Goal: Task Accomplishment & Management: Manage account settings

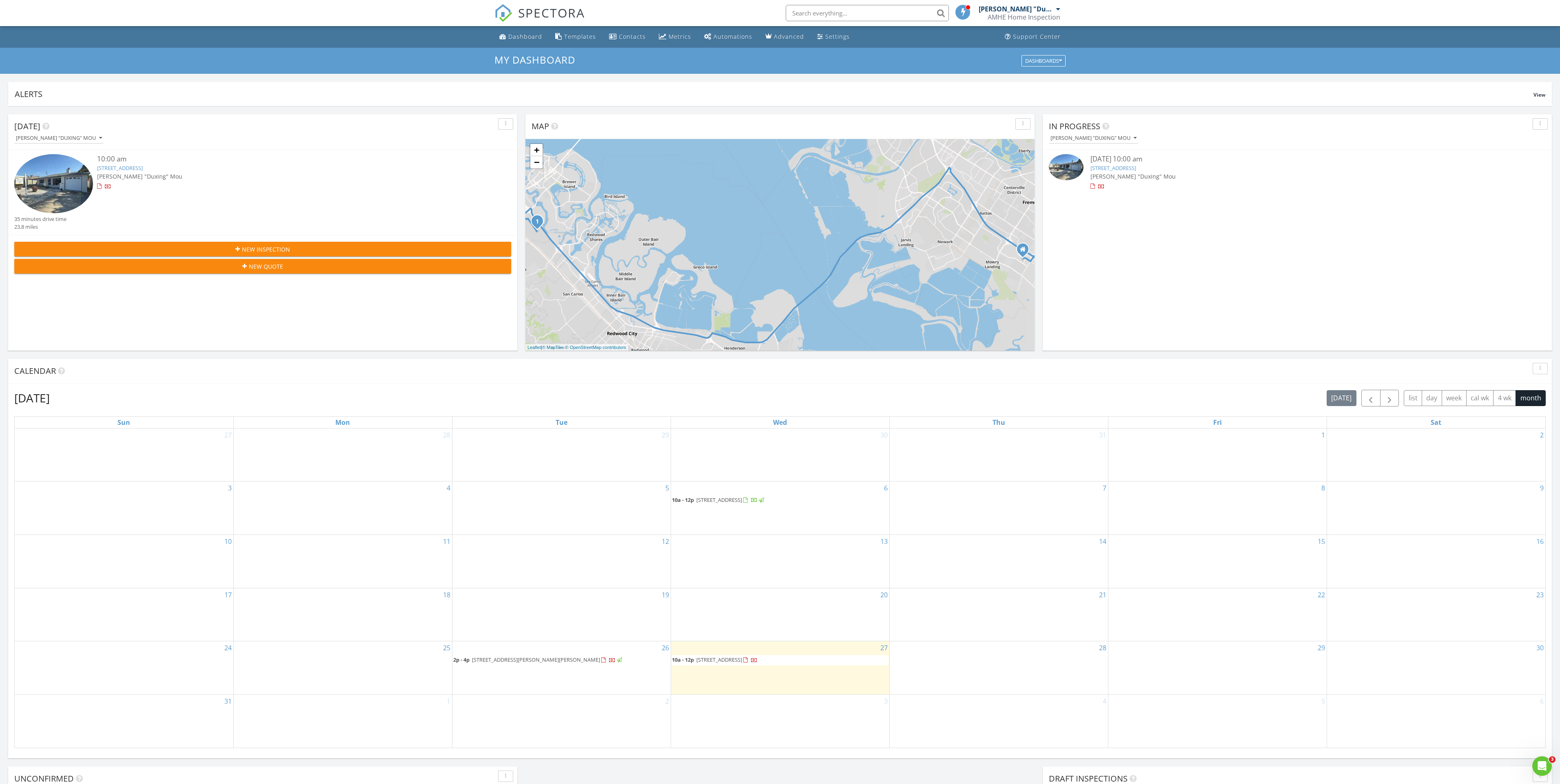
click at [505, 664] on span "2p - 4p [STREET_ADDRESS][PERSON_NAME][PERSON_NAME]" at bounding box center [538, 659] width 170 height 8
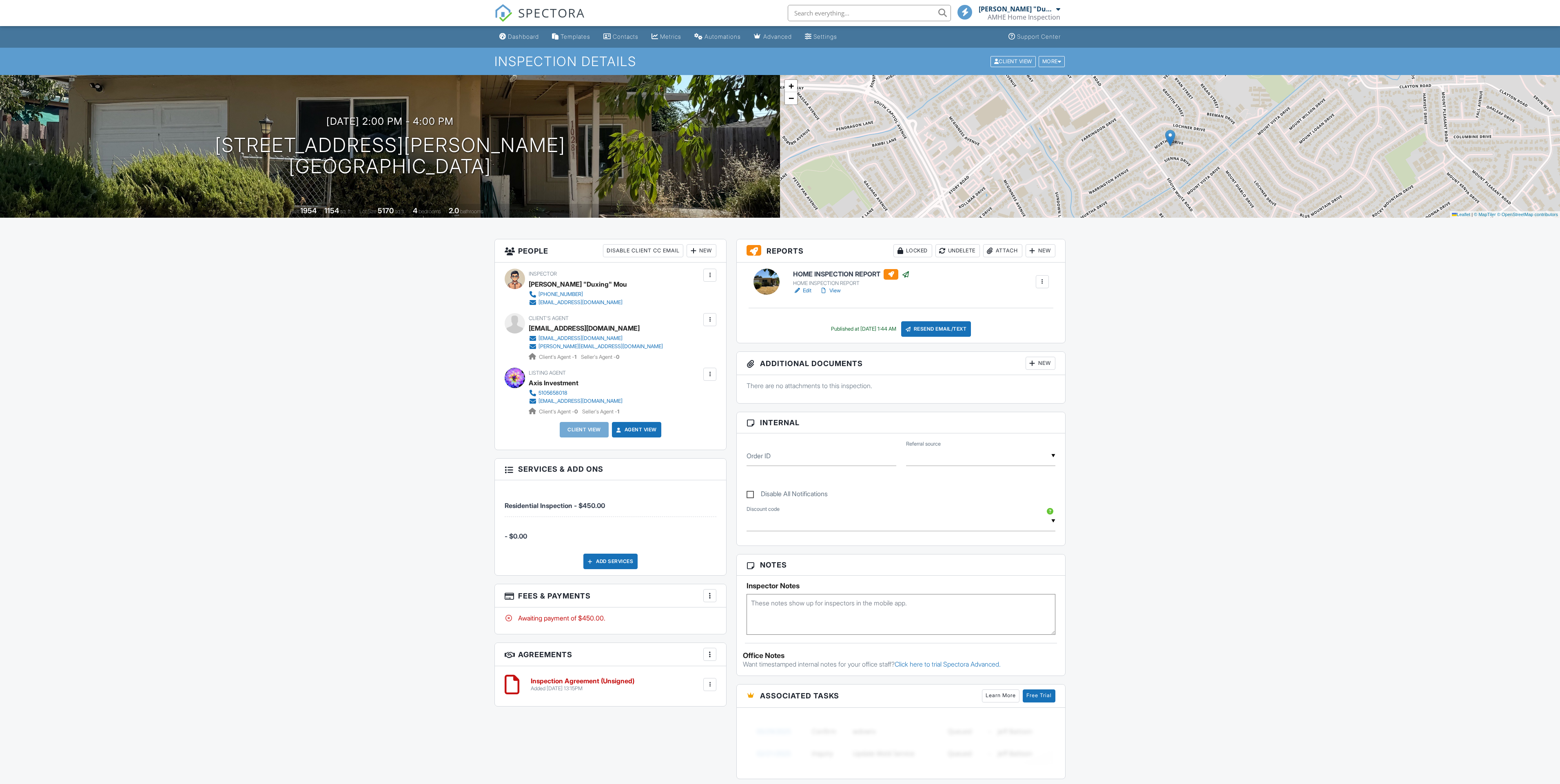
click at [837, 293] on link "View" at bounding box center [830, 290] width 22 height 8
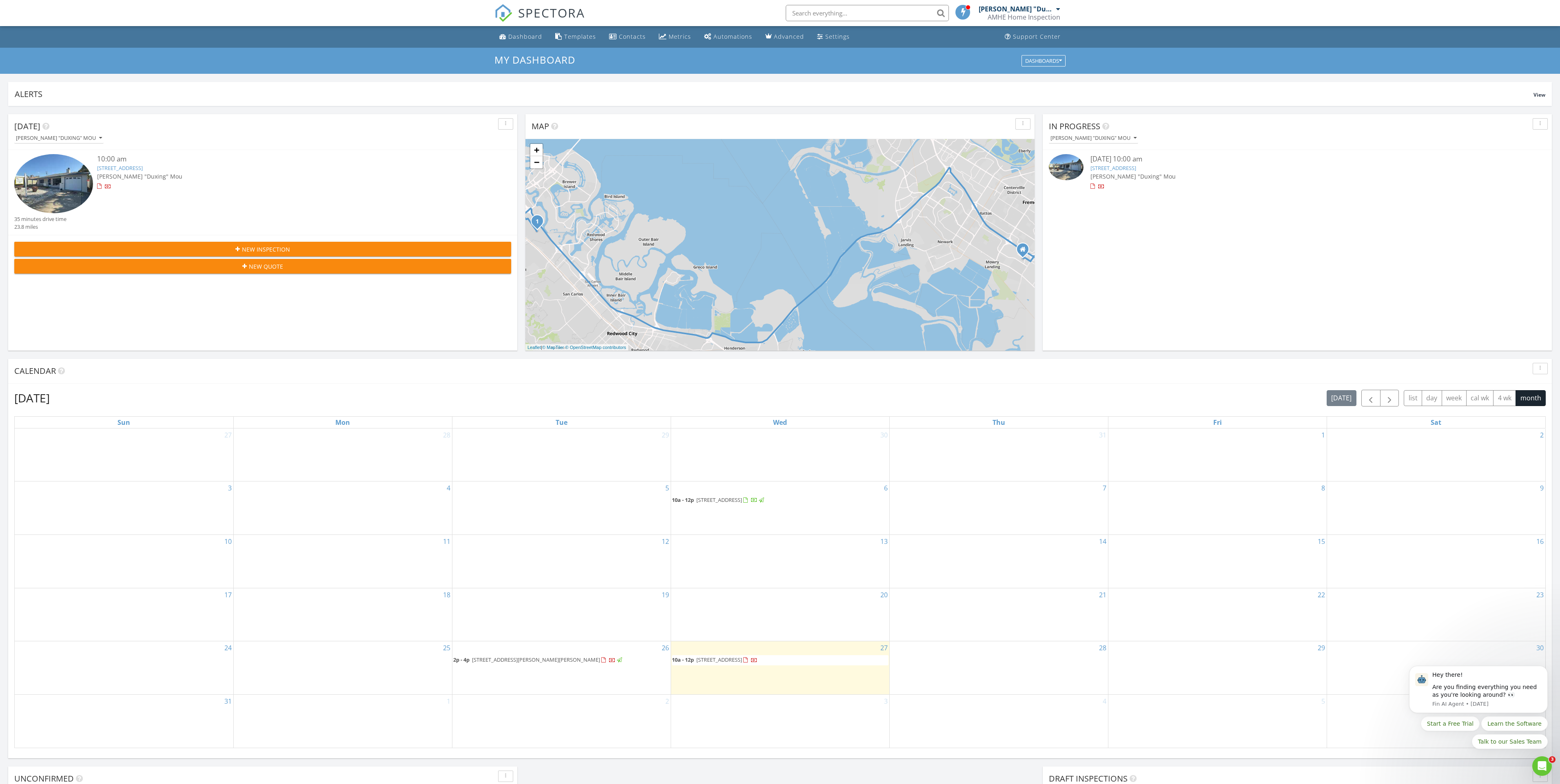
click at [552, 659] on span "[STREET_ADDRESS][PERSON_NAME][PERSON_NAME]" at bounding box center [536, 659] width 128 height 7
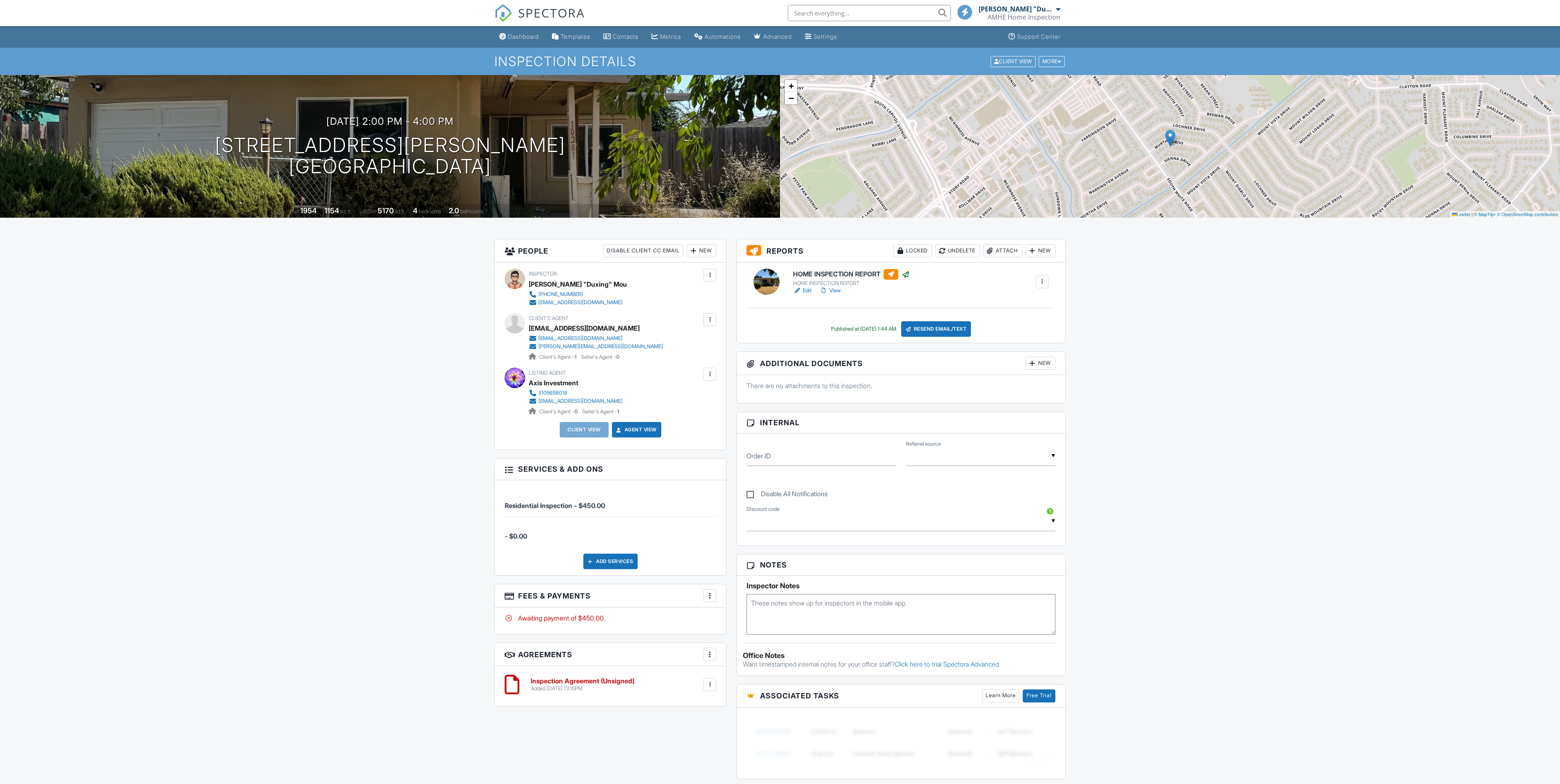
click at [928, 332] on div "Resend Email/Text" at bounding box center [936, 329] width 71 height 16
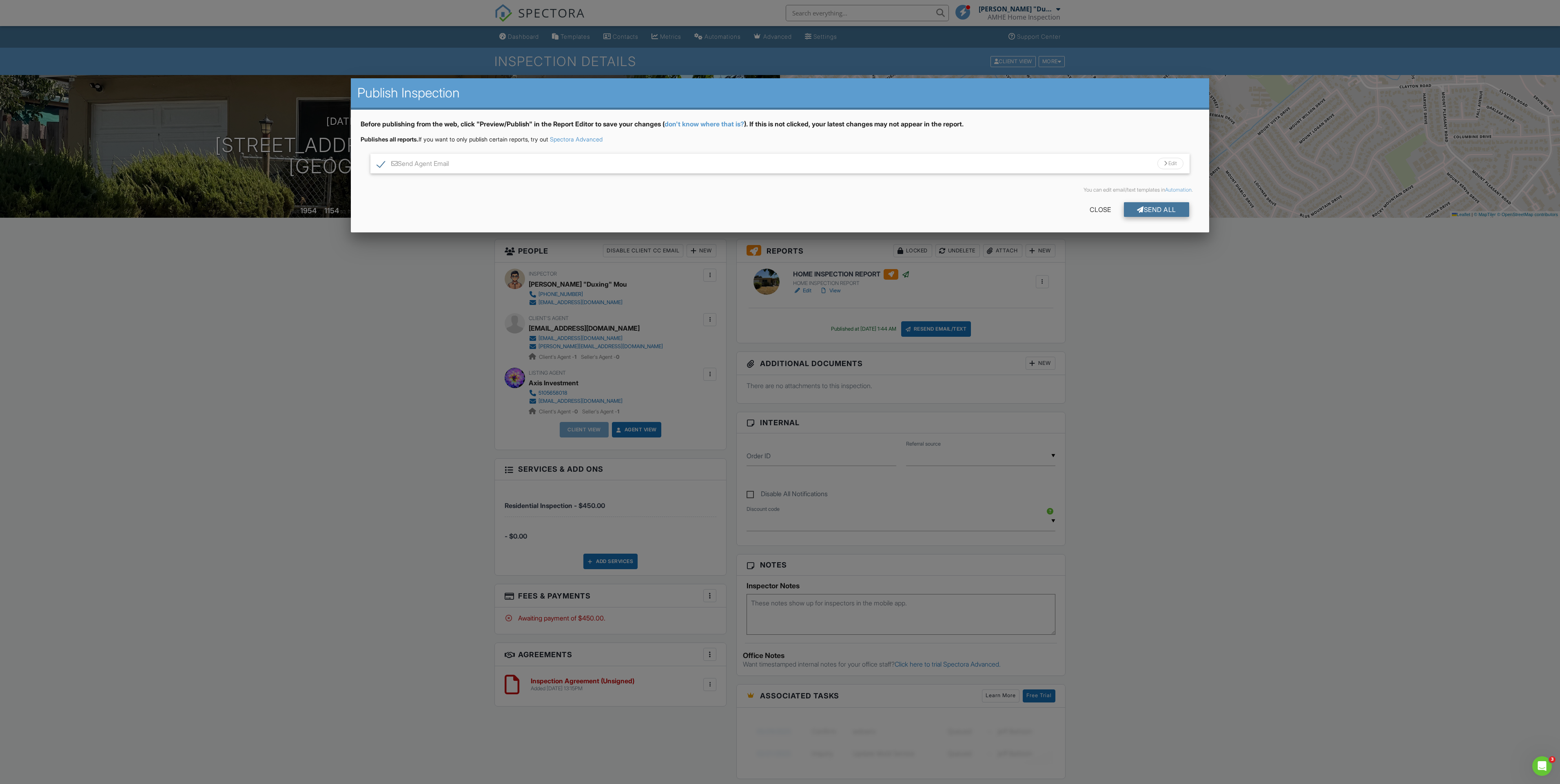
click at [1159, 214] on div "Send All" at bounding box center [1156, 210] width 65 height 15
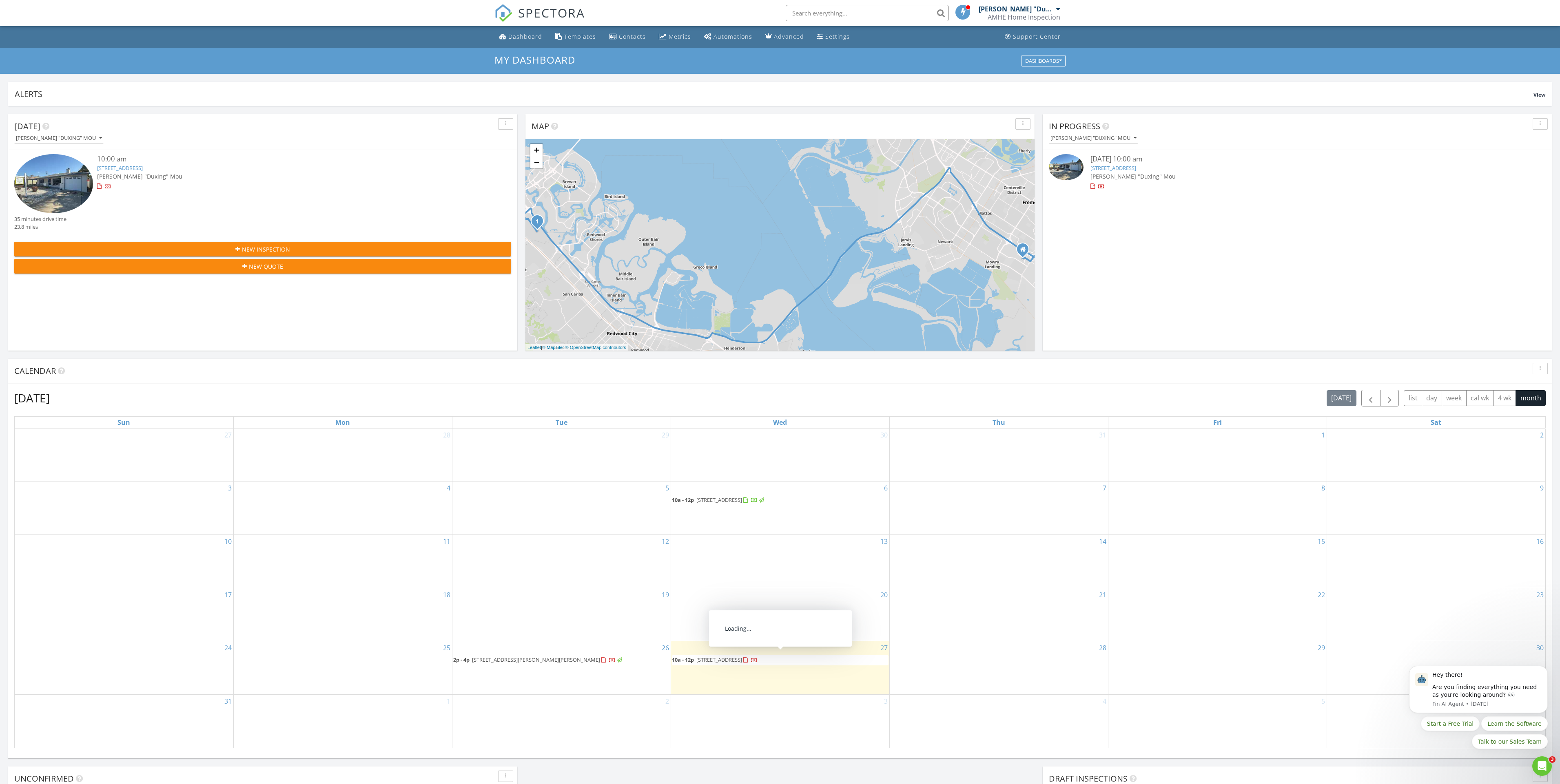
click at [742, 662] on span "3993 Pasadena Dr, San Mateo 94403" at bounding box center [719, 659] width 46 height 7
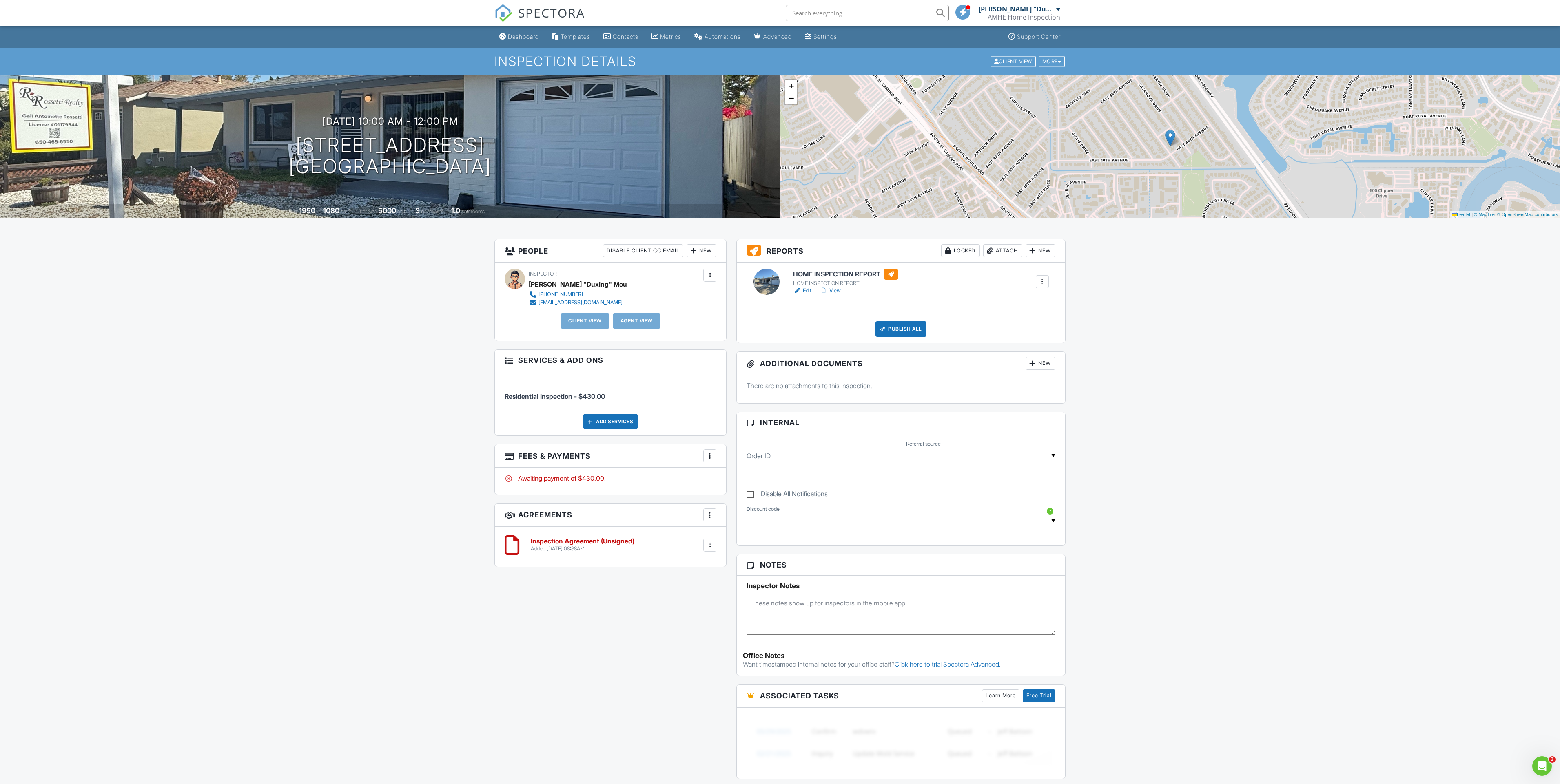
click at [832, 290] on link "View" at bounding box center [830, 290] width 22 height 8
